Goal: Information Seeking & Learning: Learn about a topic

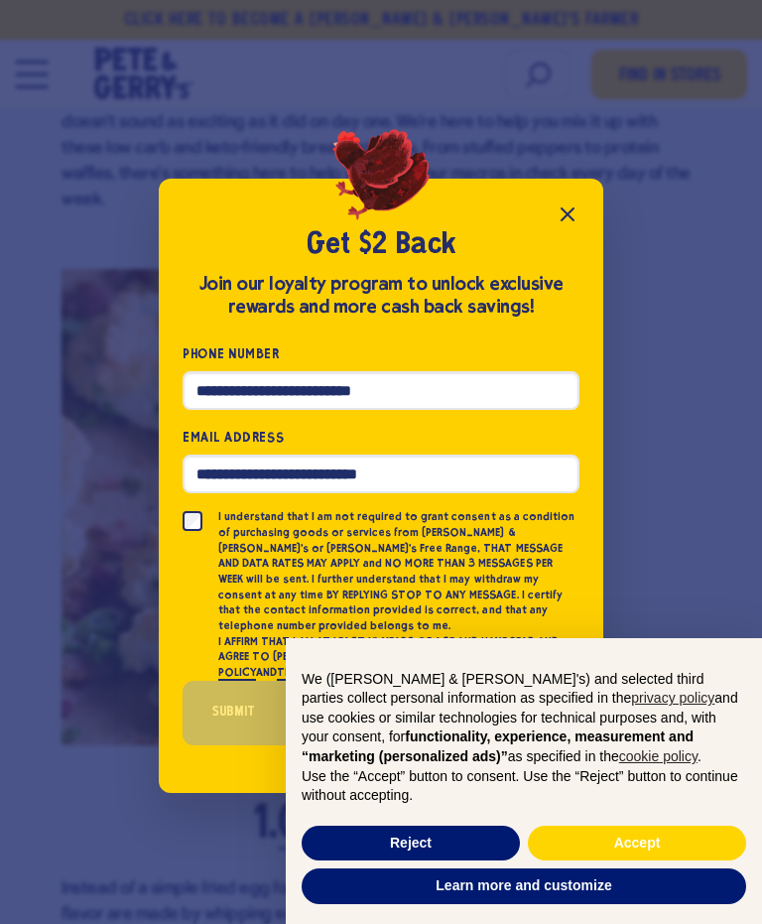
scroll to position [1277, 0]
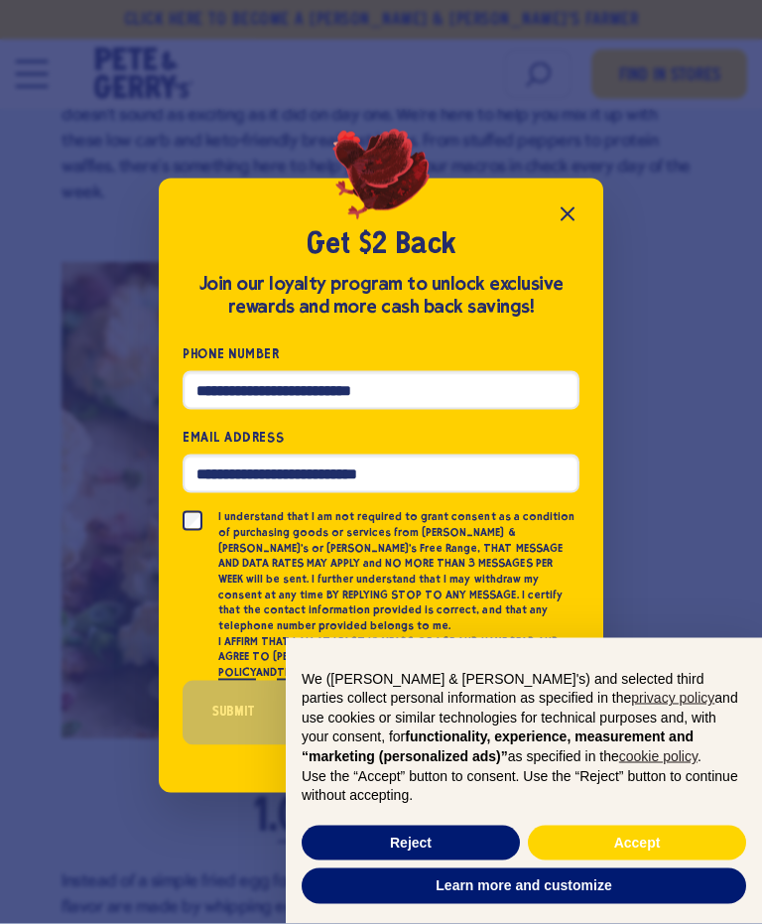
click at [567, 220] on icon "Close popup" at bounding box center [567, 214] width 12 height 12
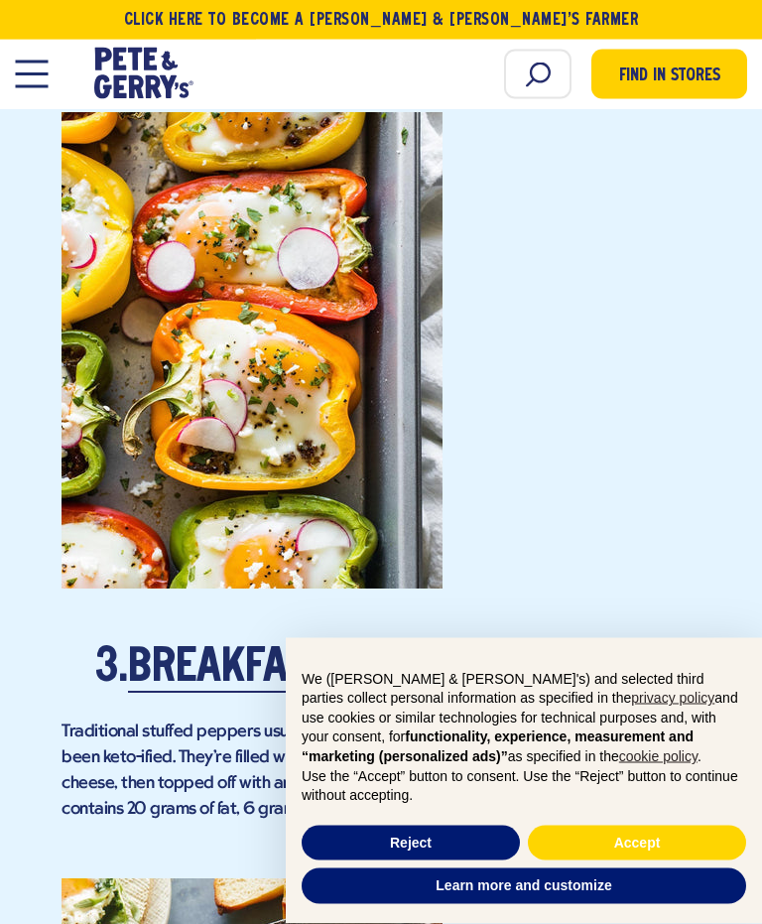
scroll to position [3012, 0]
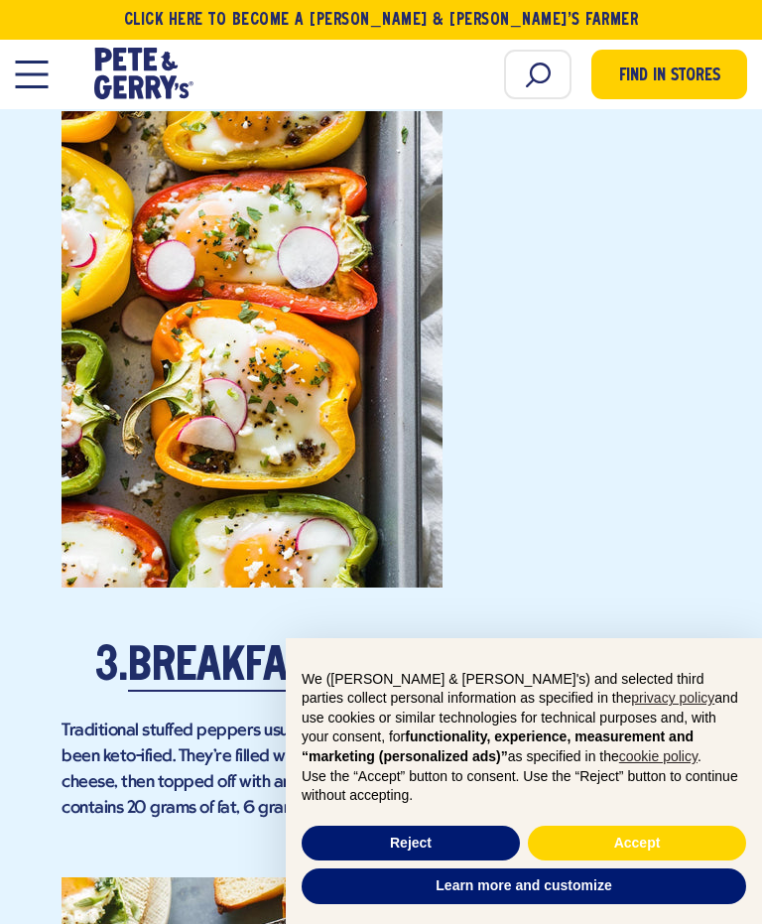
click at [632, 861] on button "Accept" at bounding box center [637, 843] width 218 height 36
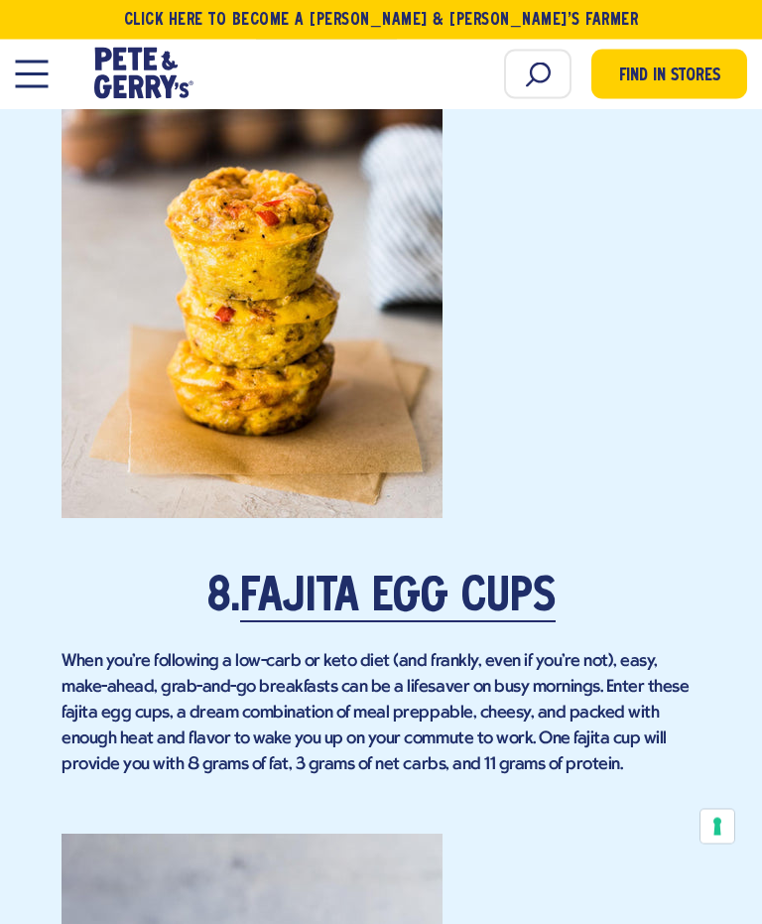
scroll to position [7115, 0]
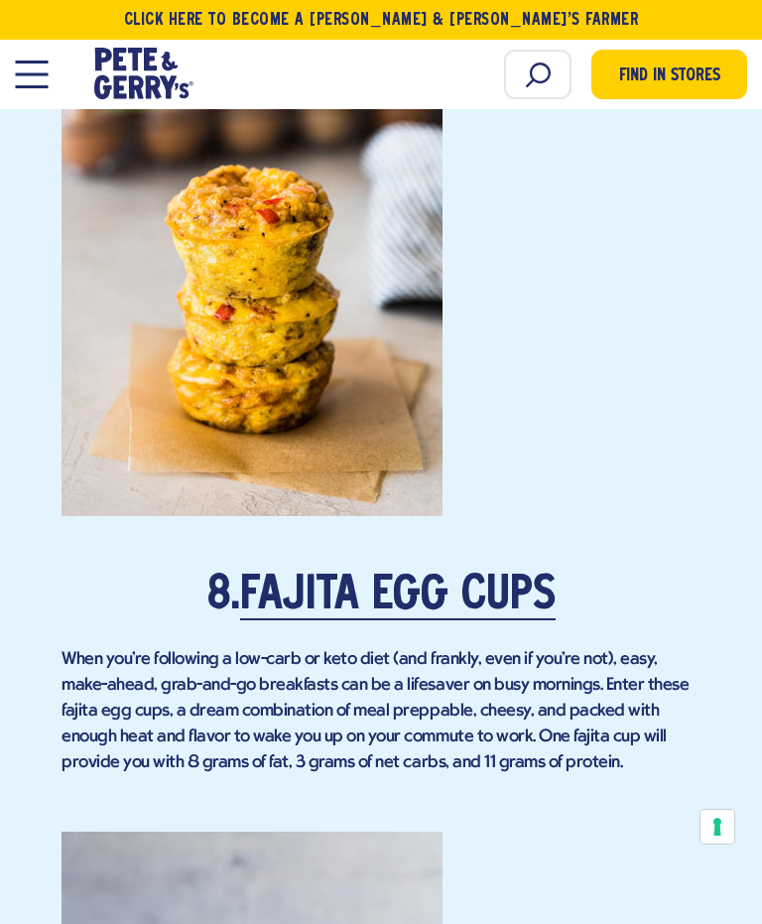
click at [348, 573] on link "Fajita Egg Cups" at bounding box center [397, 596] width 315 height 47
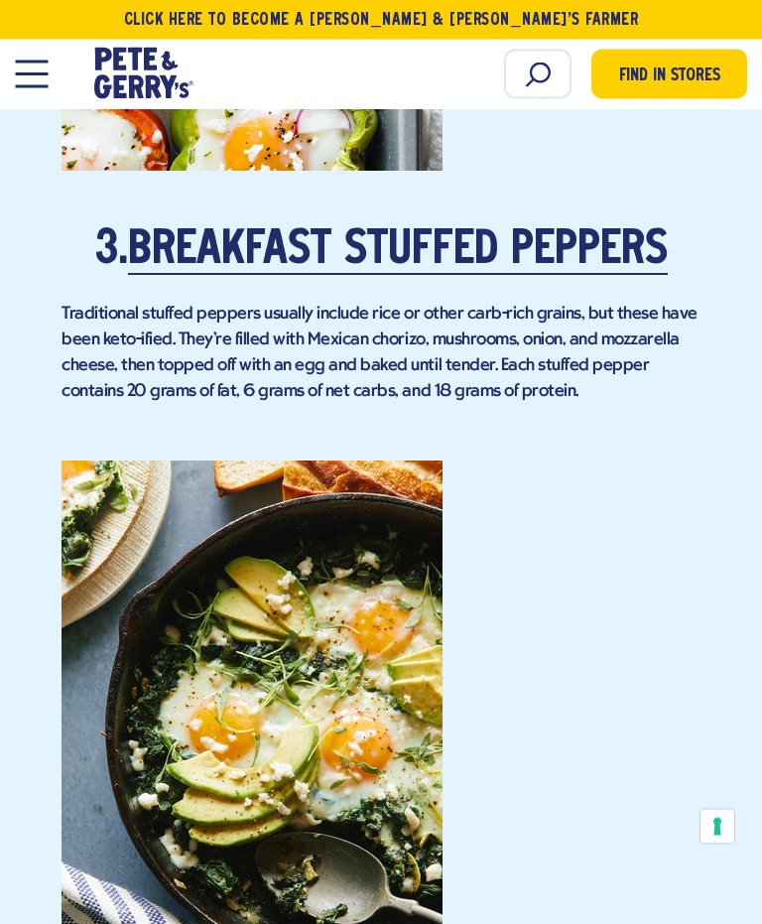
scroll to position [3425, 0]
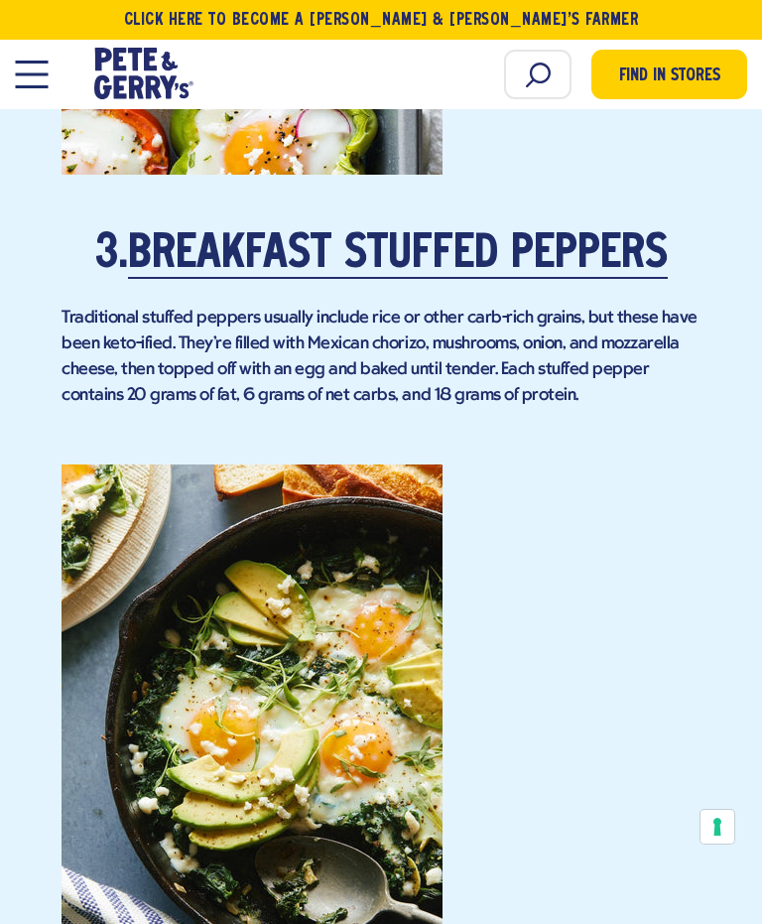
click at [499, 578] on p at bounding box center [381, 703] width 639 height 536
click at [369, 235] on link "Breakfast Stuffed Peppers" at bounding box center [398, 255] width 540 height 47
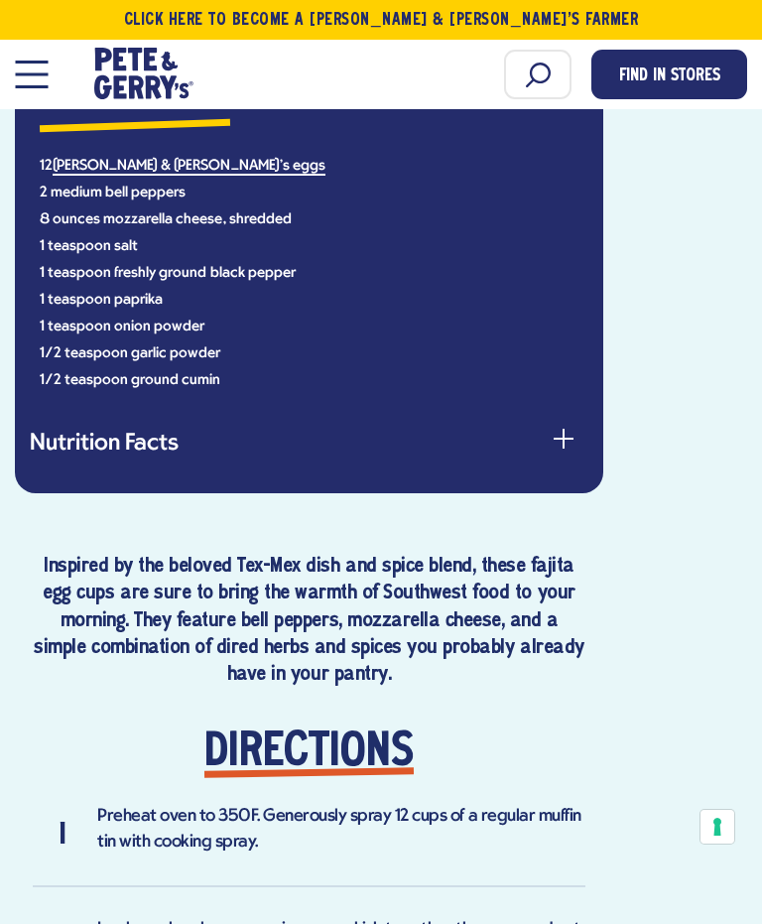
scroll to position [1468, 0]
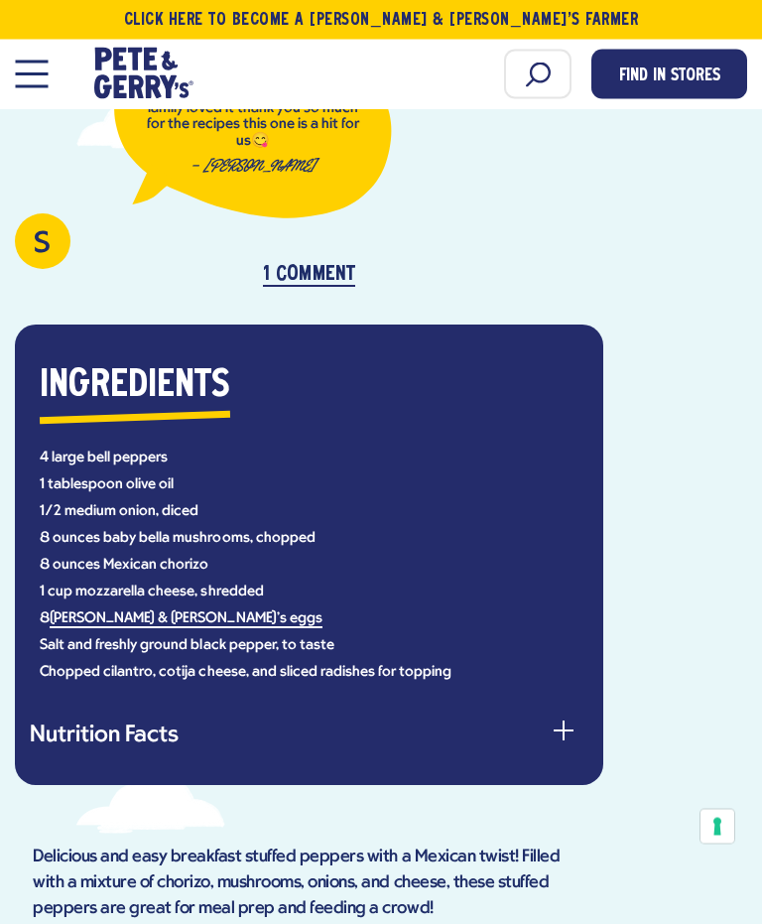
scroll to position [1032, 0]
click at [501, 724] on button "Nutrition Facts" at bounding box center [309, 736] width 559 height 24
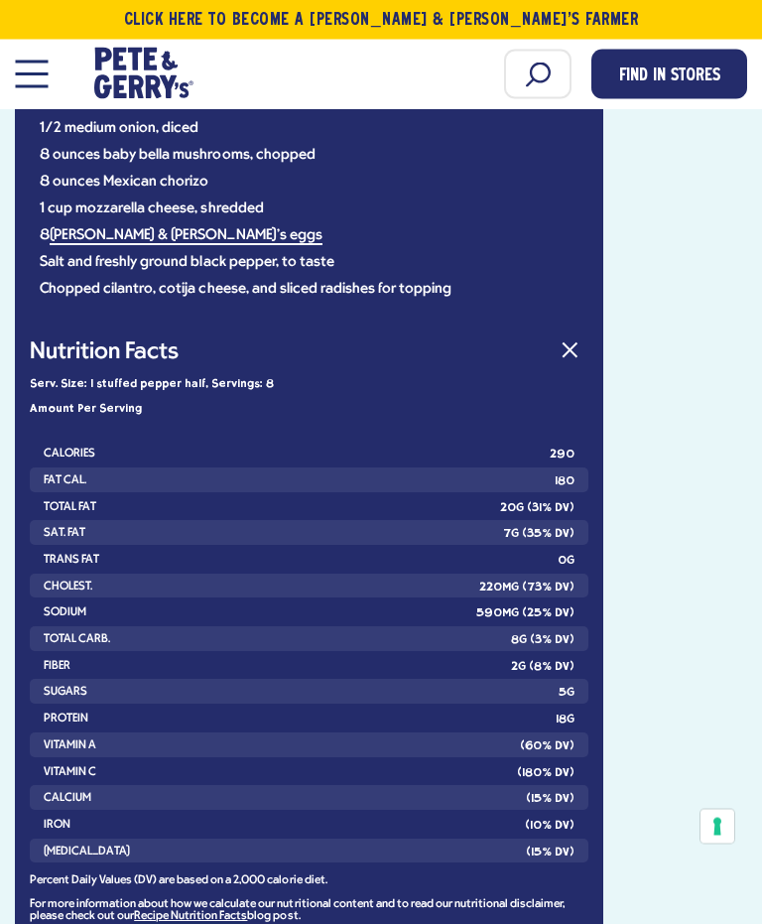
scroll to position [1415, 0]
click at [561, 349] on div "button" at bounding box center [564, 356] width 28 height 28
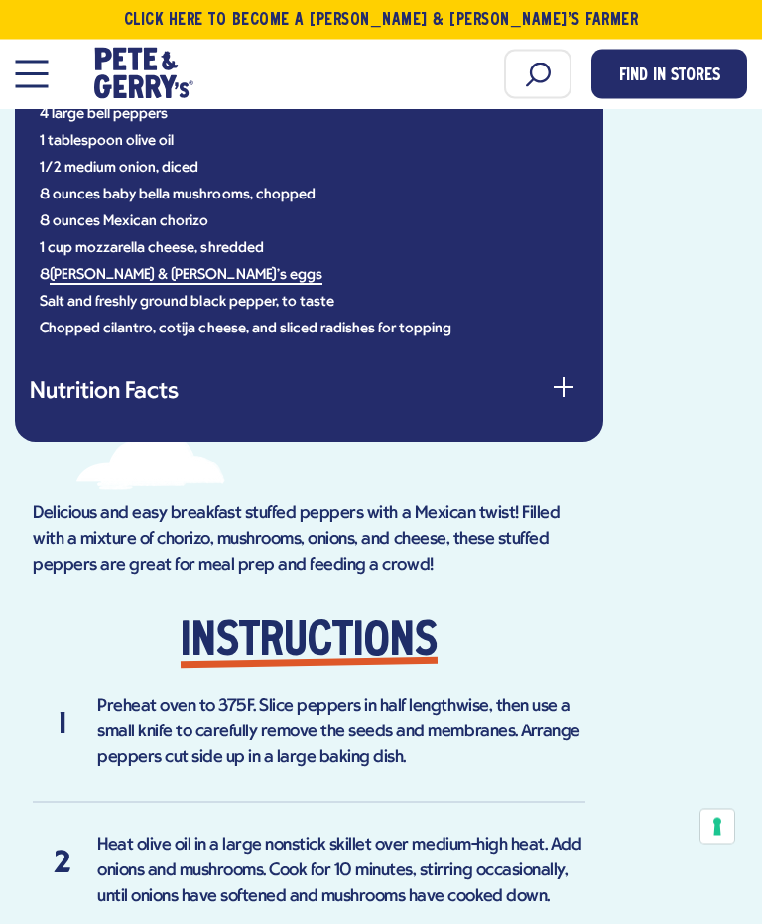
scroll to position [1339, 0]
